Goal: Download file/media

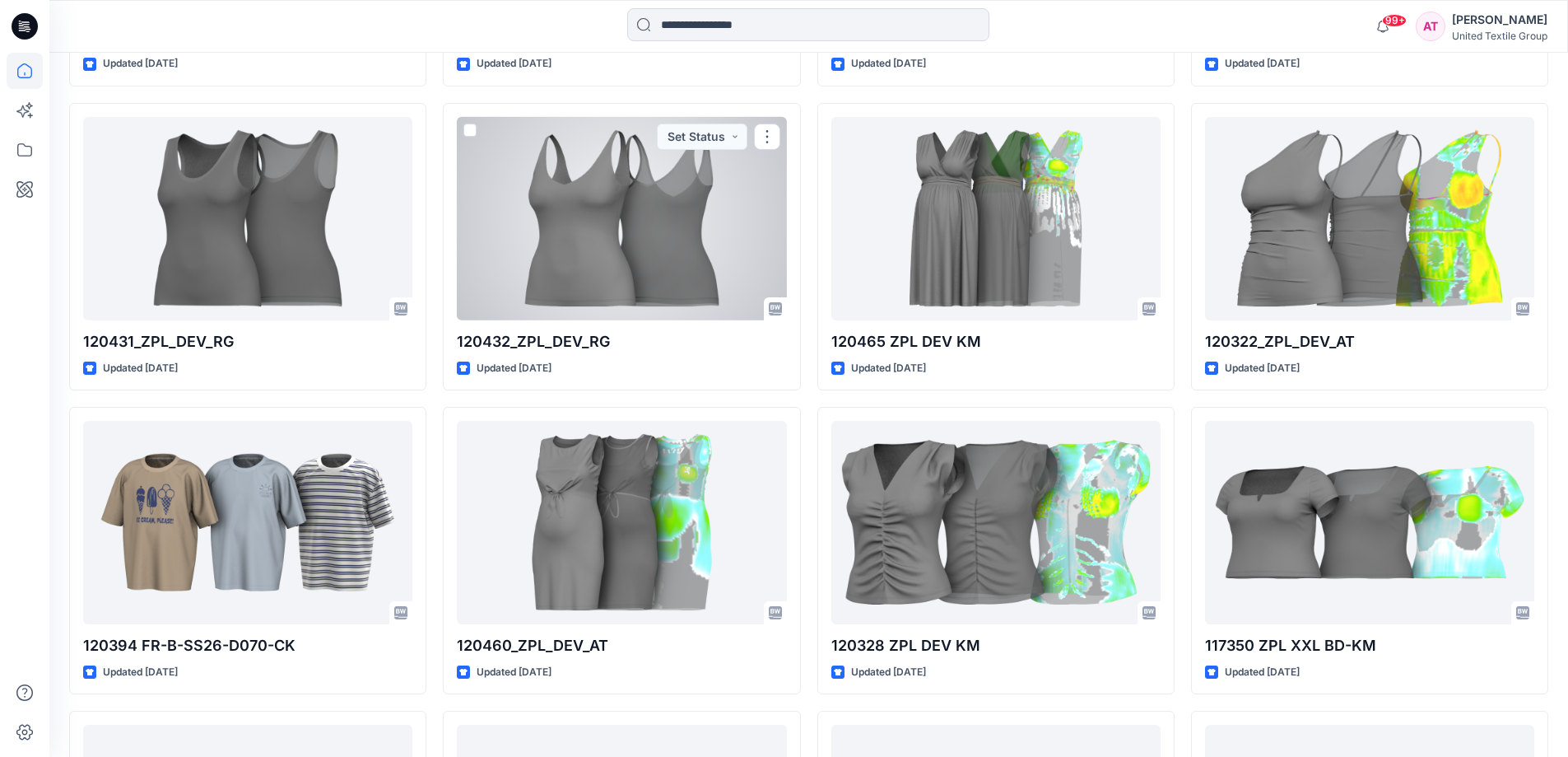
scroll to position [4218, 0]
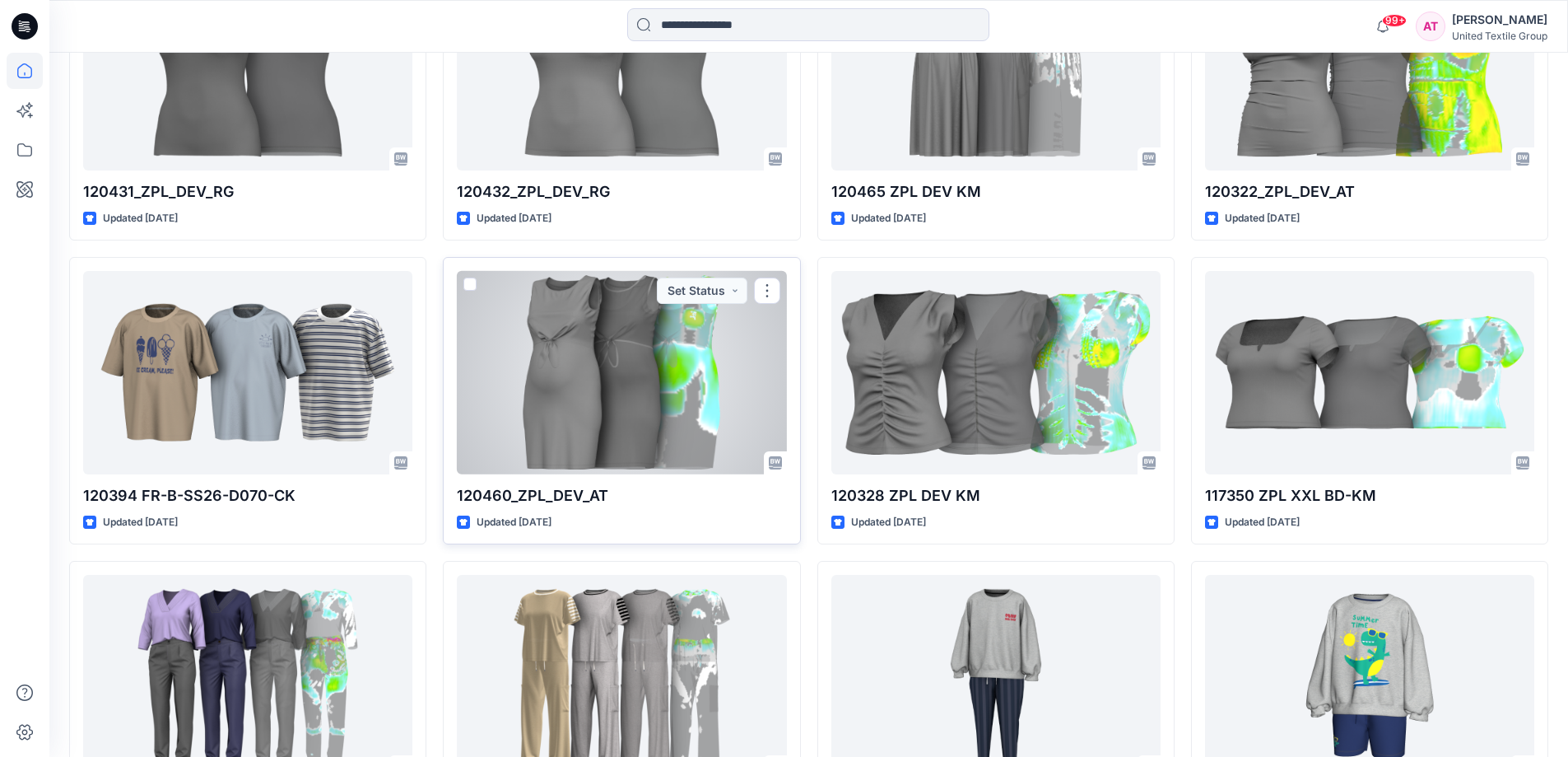
click at [610, 384] on div at bounding box center [621, 373] width 329 height 203
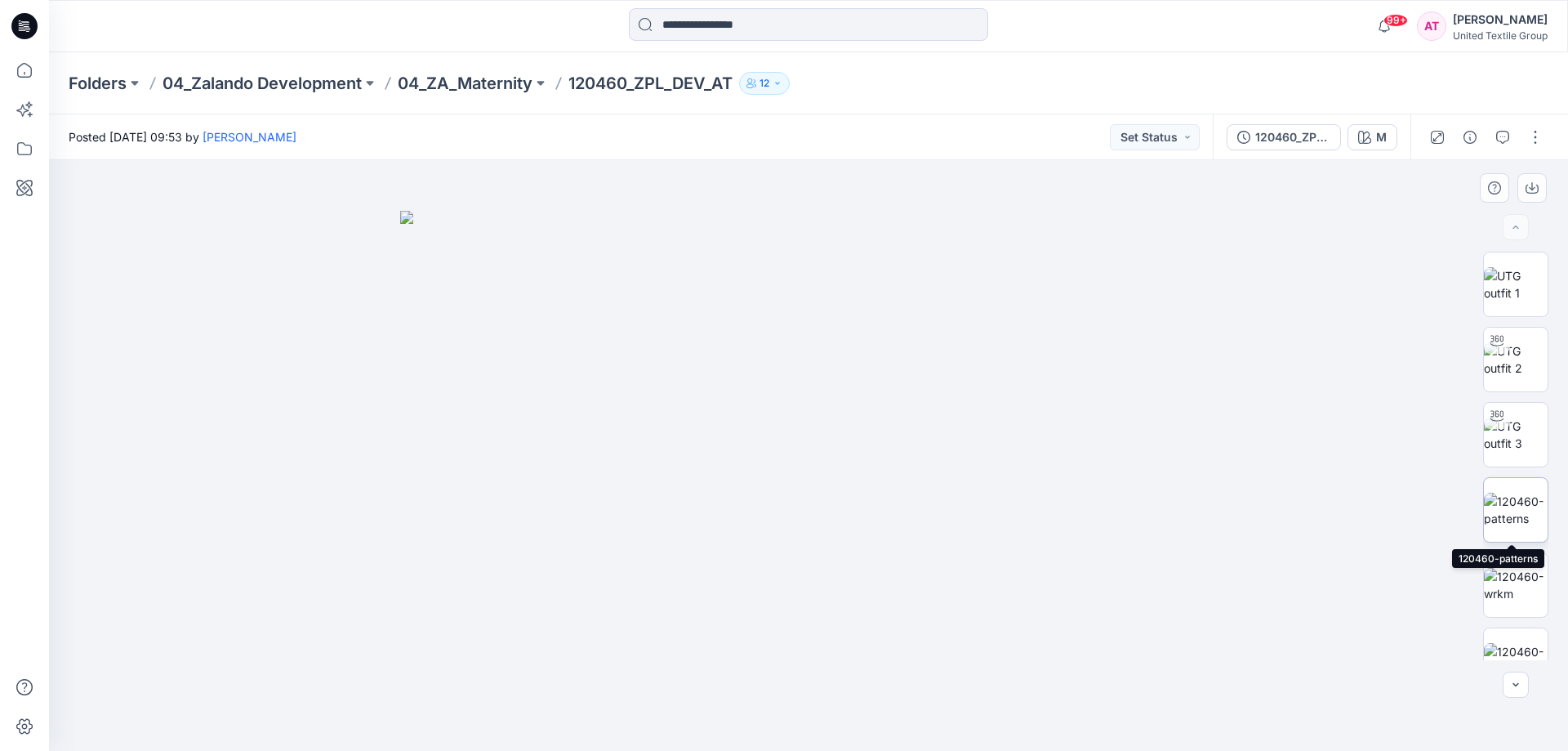
click at [1495, 526] on img at bounding box center [1516, 510] width 63 height 35
click at [1514, 421] on img at bounding box center [1516, 434] width 63 height 35
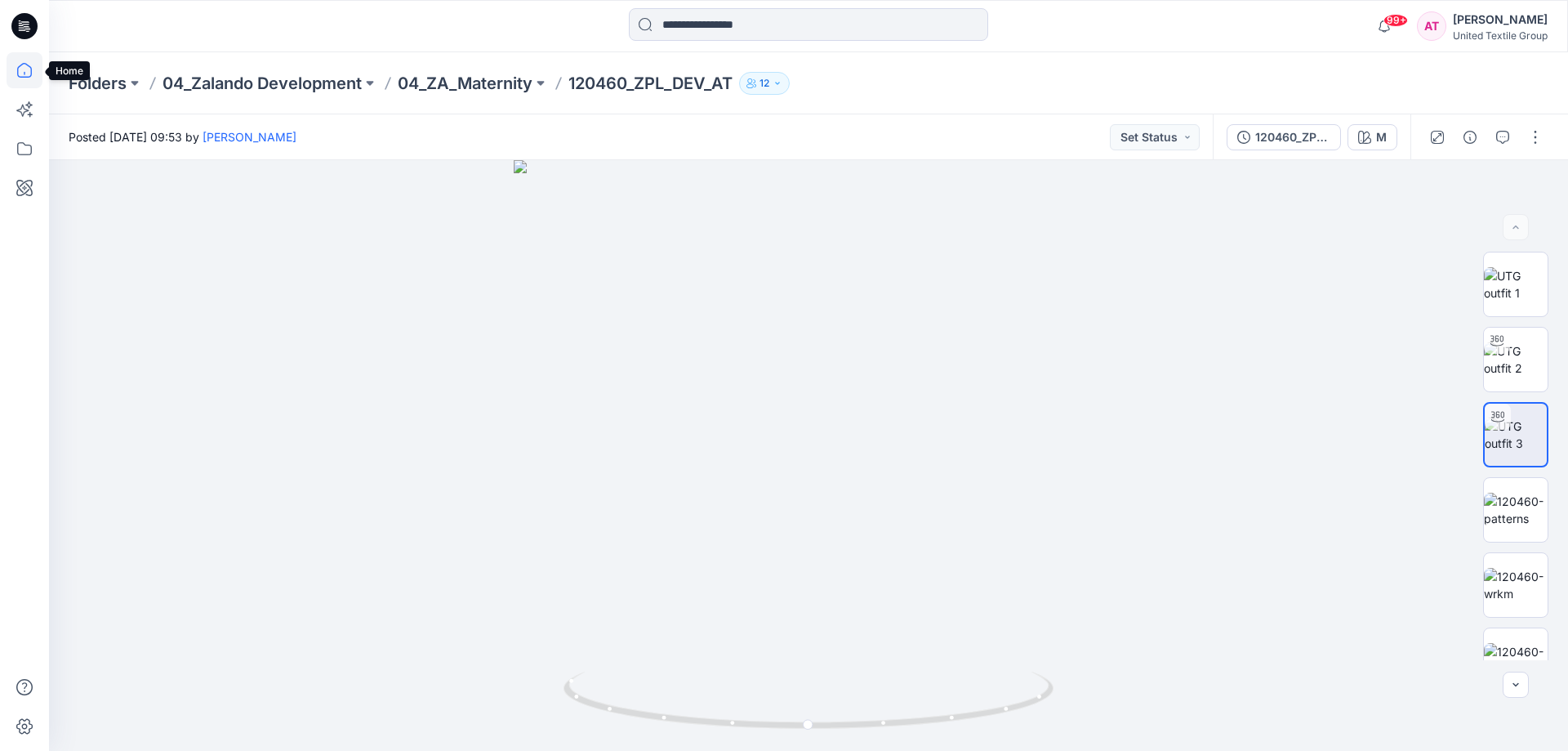
click at [26, 76] on icon at bounding box center [25, 70] width 36 height 36
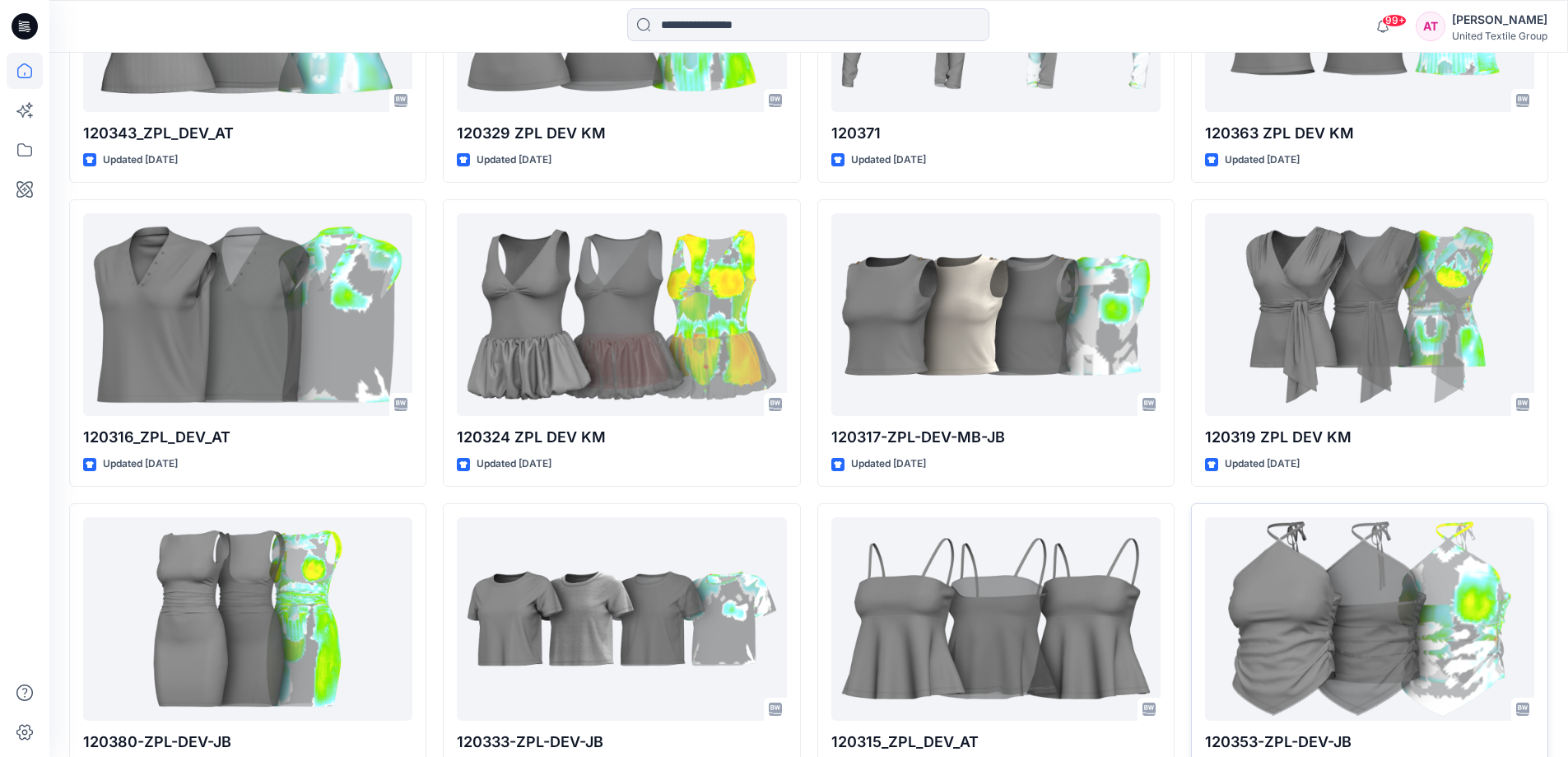
scroll to position [16572, 0]
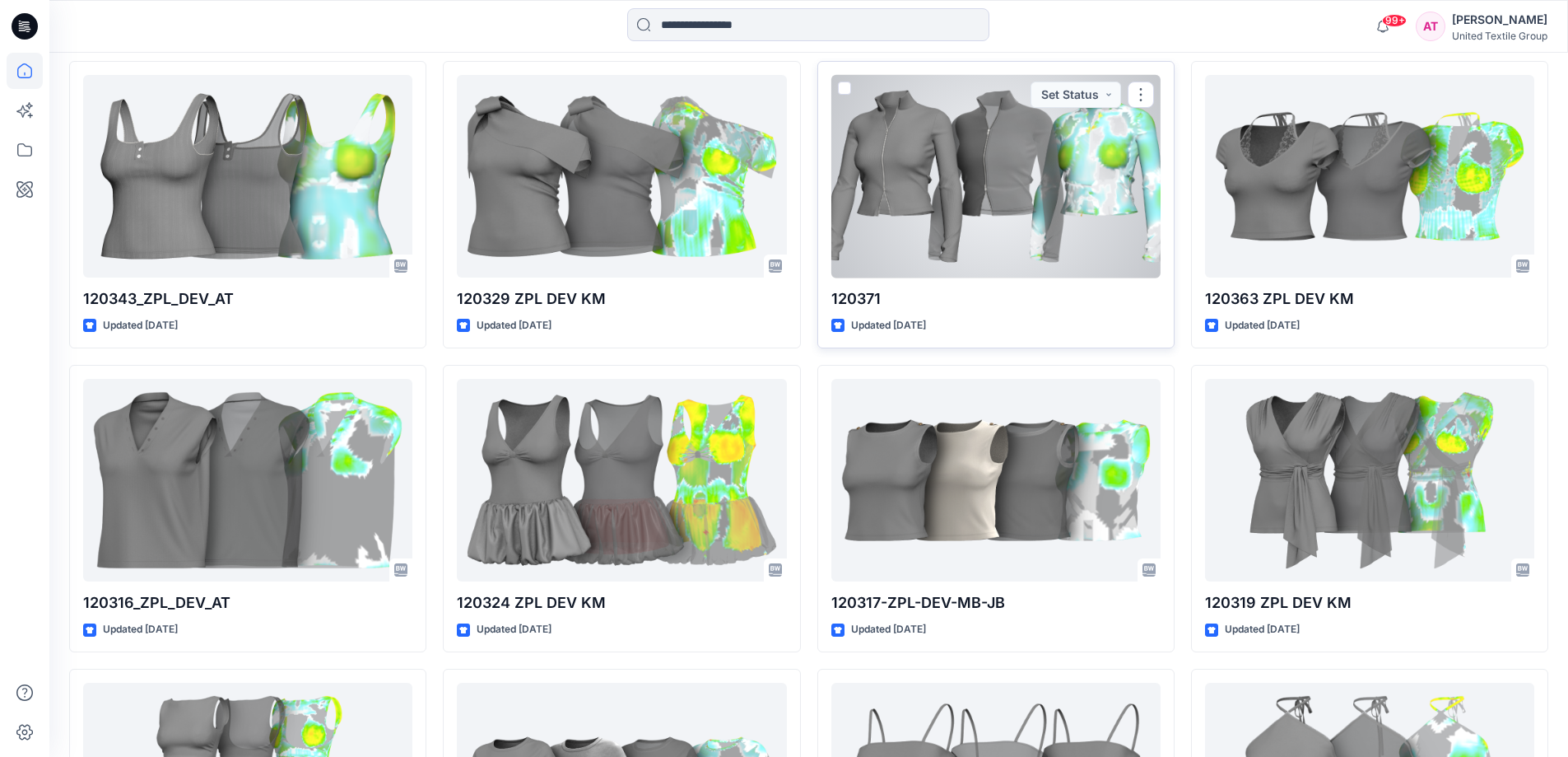
click at [941, 138] on div at bounding box center [996, 177] width 329 height 203
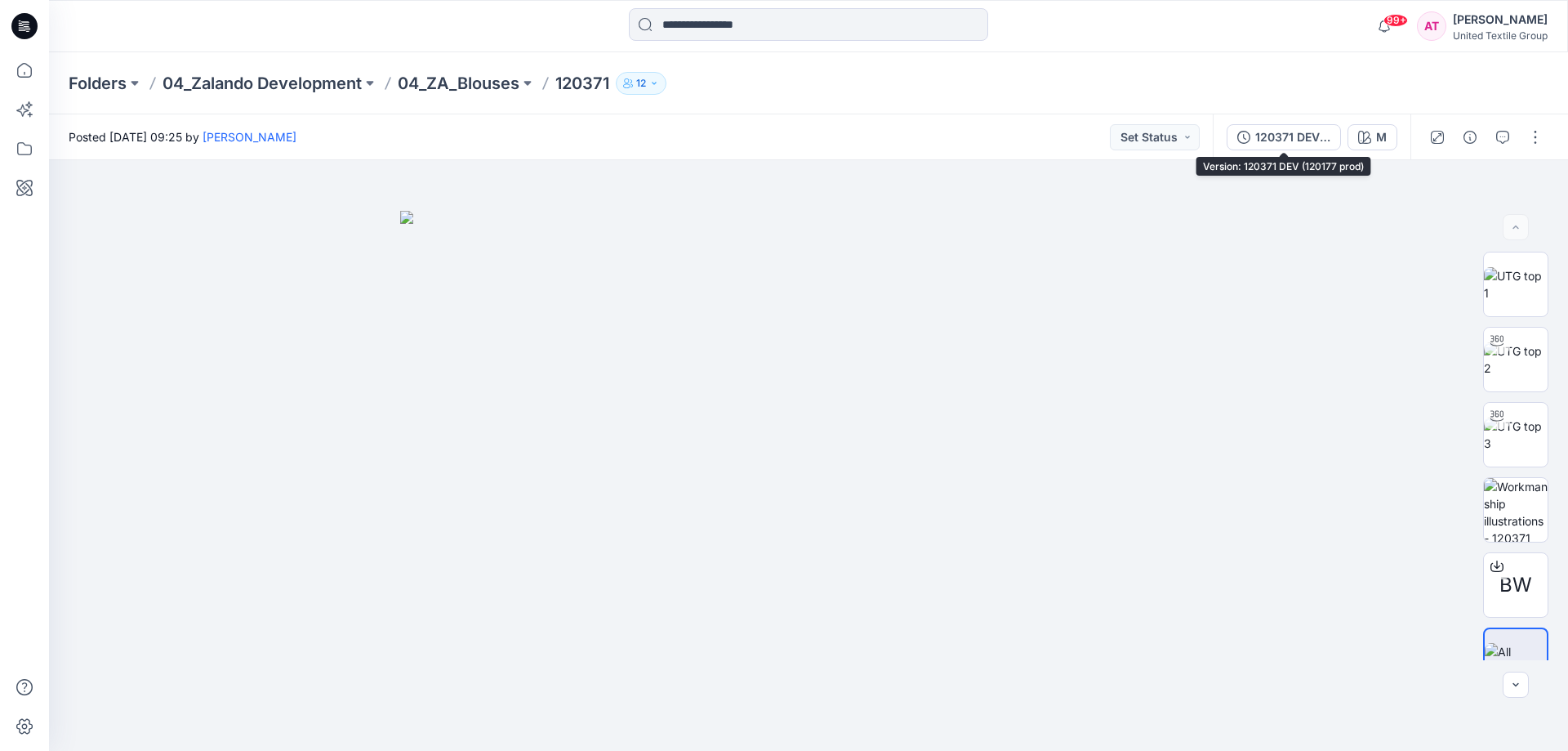
click at [1320, 138] on div "120371 DEV (120177 prod)" at bounding box center [1293, 138] width 75 height 18
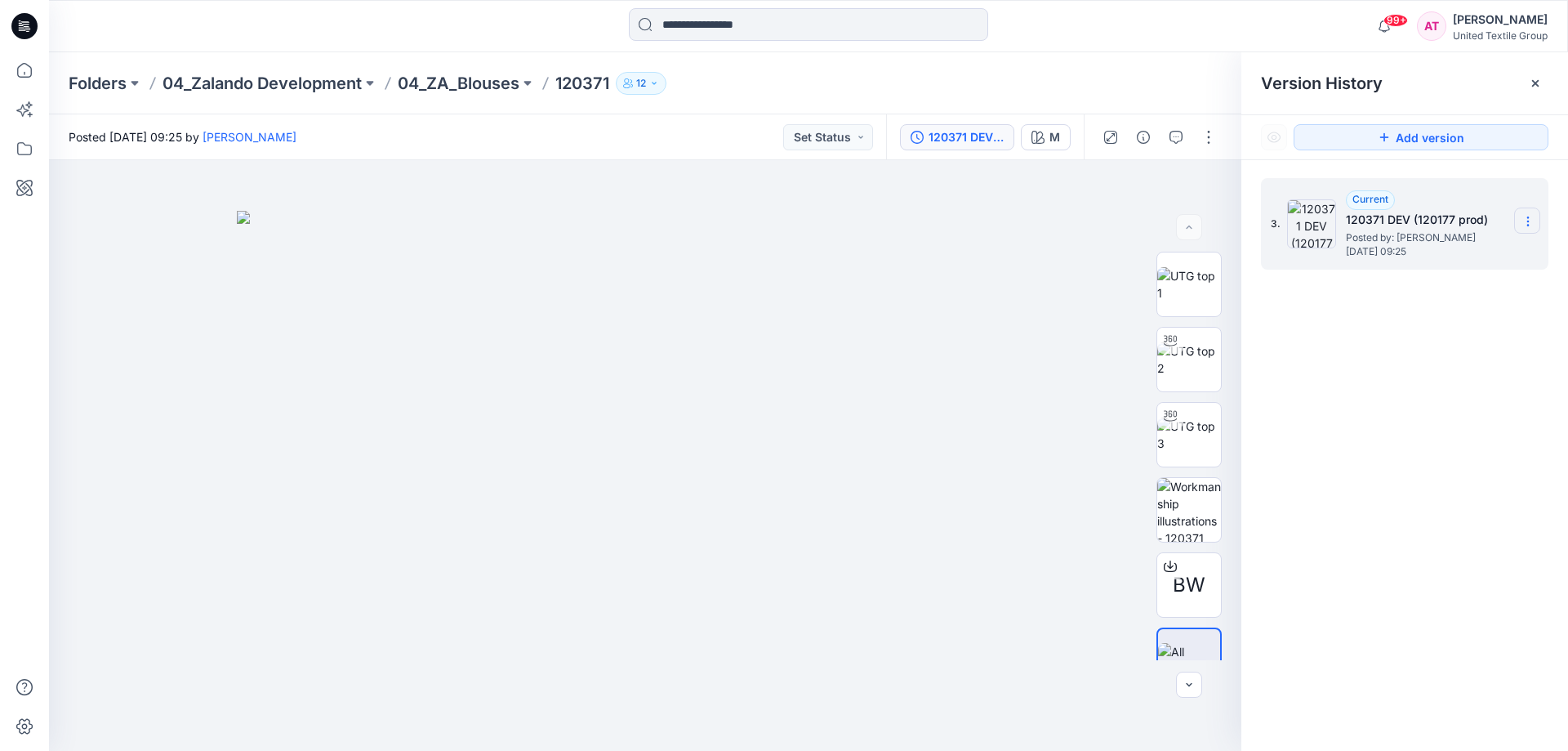
click at [1529, 227] on icon at bounding box center [1527, 221] width 13 height 13
click at [1177, 584] on span "BW" at bounding box center [1188, 585] width 33 height 30
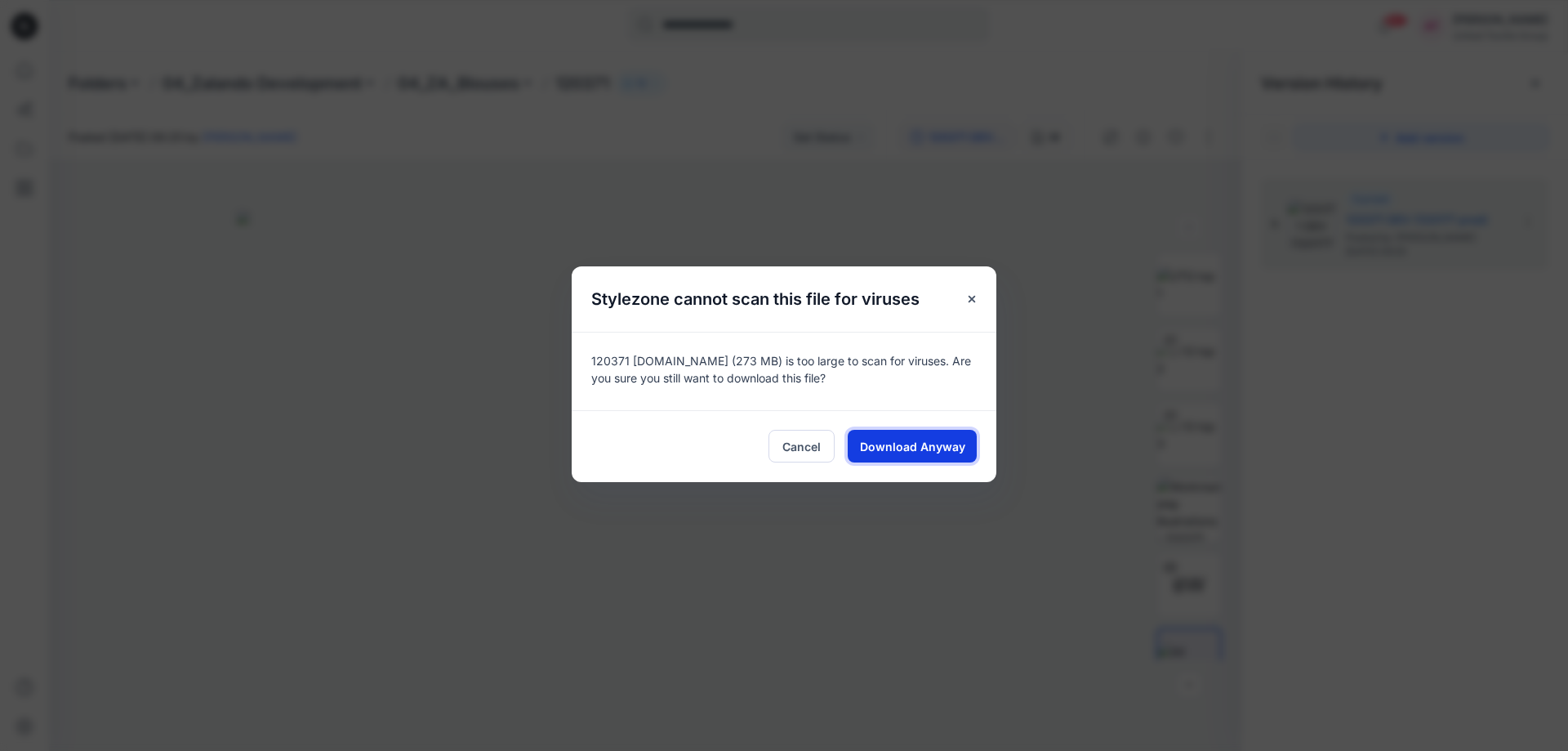
click at [873, 452] on span "Download Anyway" at bounding box center [912, 445] width 105 height 17
